Goal: Check status: Check status

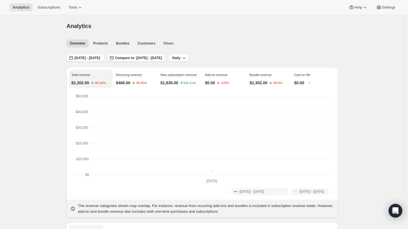
scroll to position [48, 0]
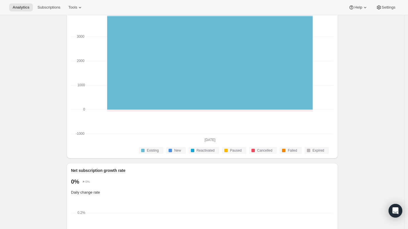
scroll to position [72, 0]
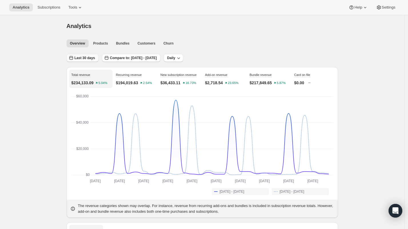
click at [81, 57] on span "Last 30 days" at bounding box center [85, 58] width 21 height 5
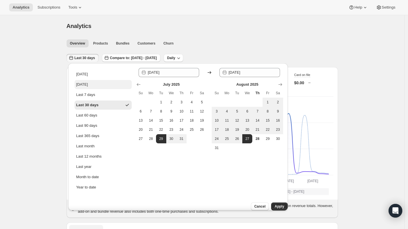
click at [90, 88] on button "Yesterday" at bounding box center [103, 84] width 57 height 9
type input "2025-08-27"
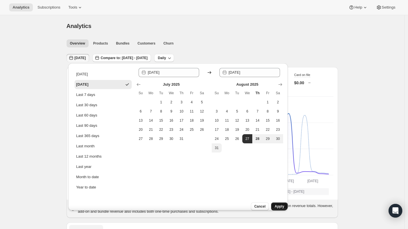
click at [276, 205] on button "Apply" at bounding box center [279, 207] width 16 height 8
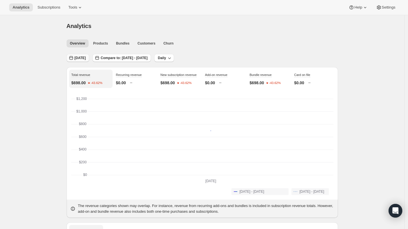
click at [84, 59] on span "Yesterday" at bounding box center [80, 58] width 11 height 5
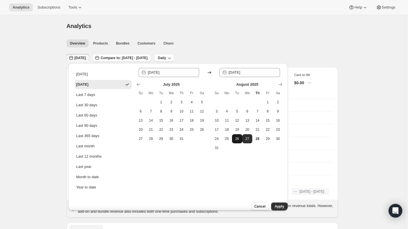
click at [240, 141] on button "26" at bounding box center [237, 138] width 10 height 9
type input "2025-08-26"
click at [275, 204] on span "Apply" at bounding box center [279, 206] width 9 height 5
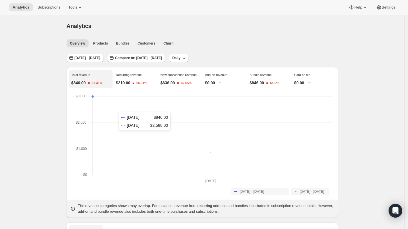
scroll to position [60, 0]
